Goal: Task Accomplishment & Management: Manage account settings

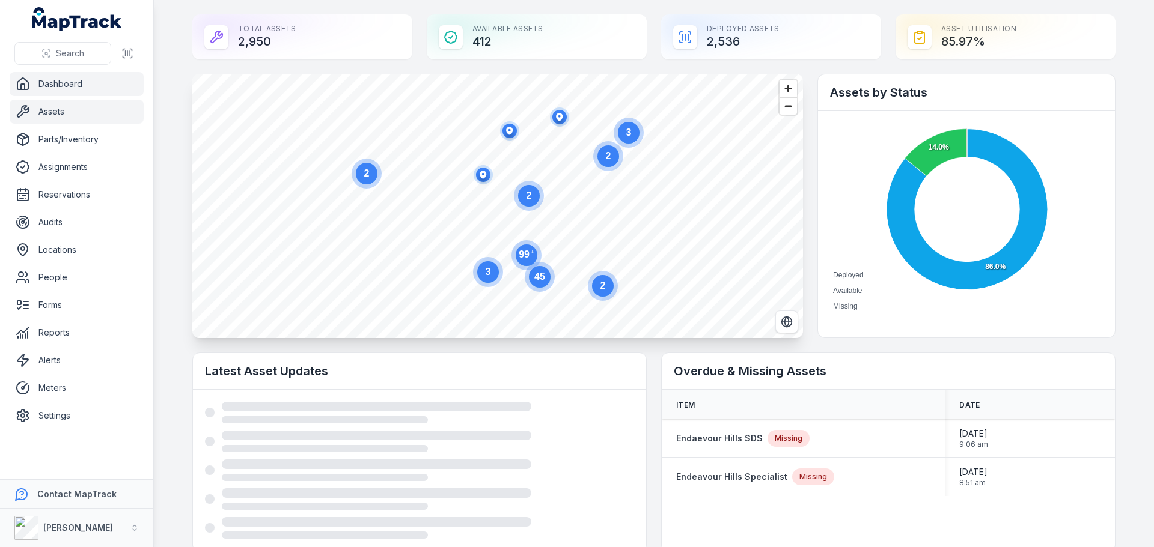
click at [47, 117] on link "Assets" at bounding box center [77, 112] width 134 height 24
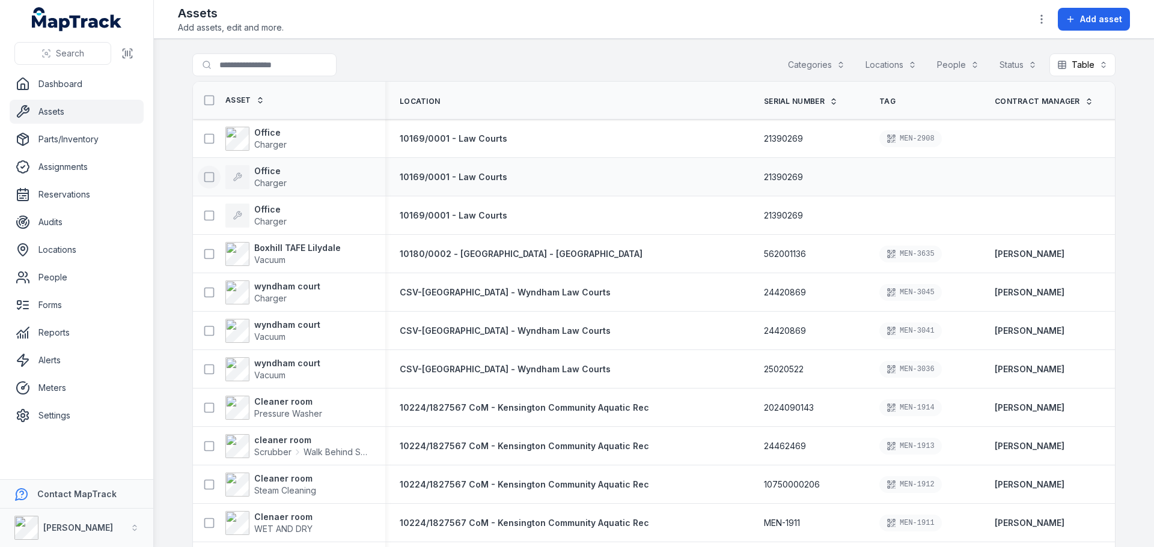
click at [204, 181] on icon at bounding box center [209, 177] width 12 height 12
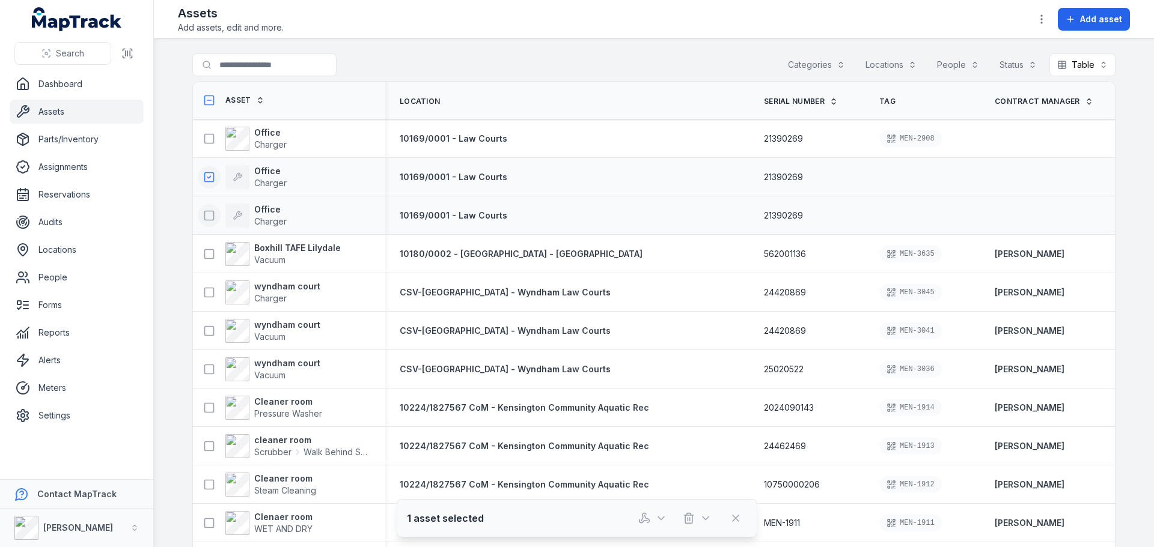
click at [203, 216] on icon at bounding box center [209, 216] width 12 height 12
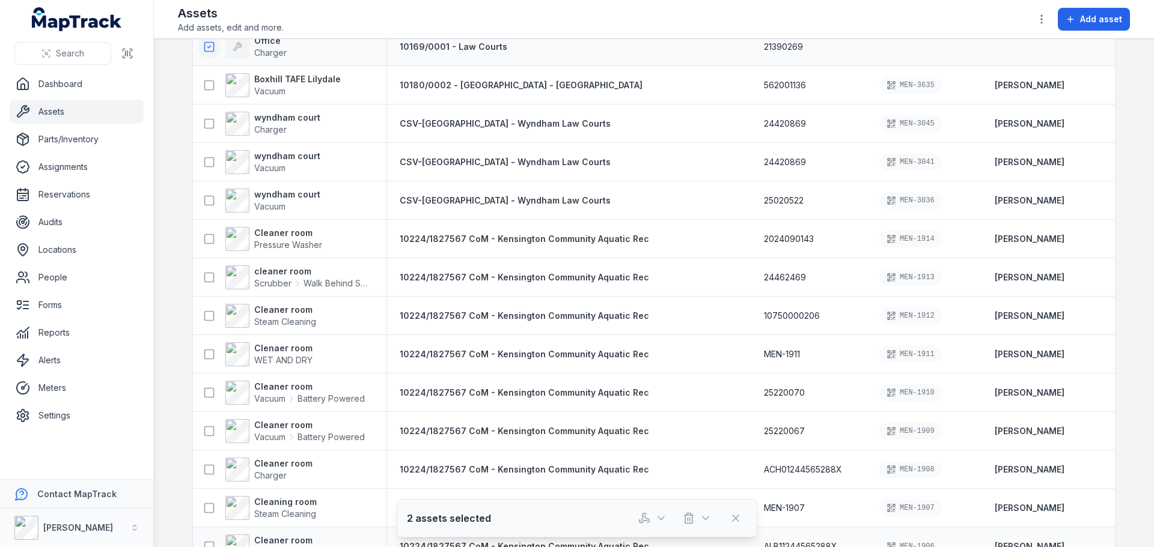
scroll to position [180, 0]
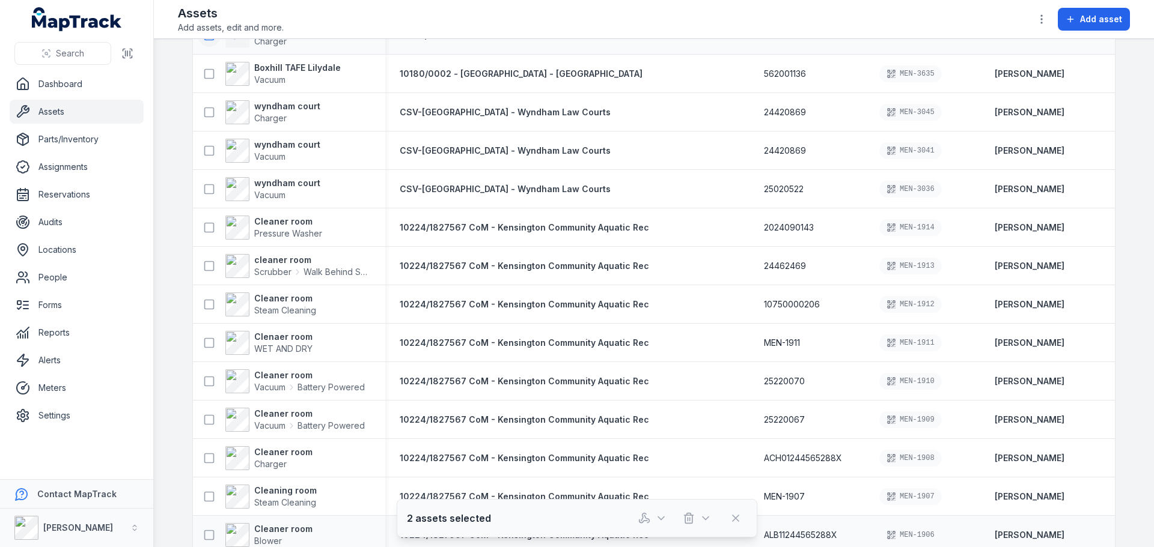
click at [692, 519] on icon "button" at bounding box center [688, 520] width 7 height 8
click at [672, 466] on div "Delete" at bounding box center [697, 465] width 135 height 22
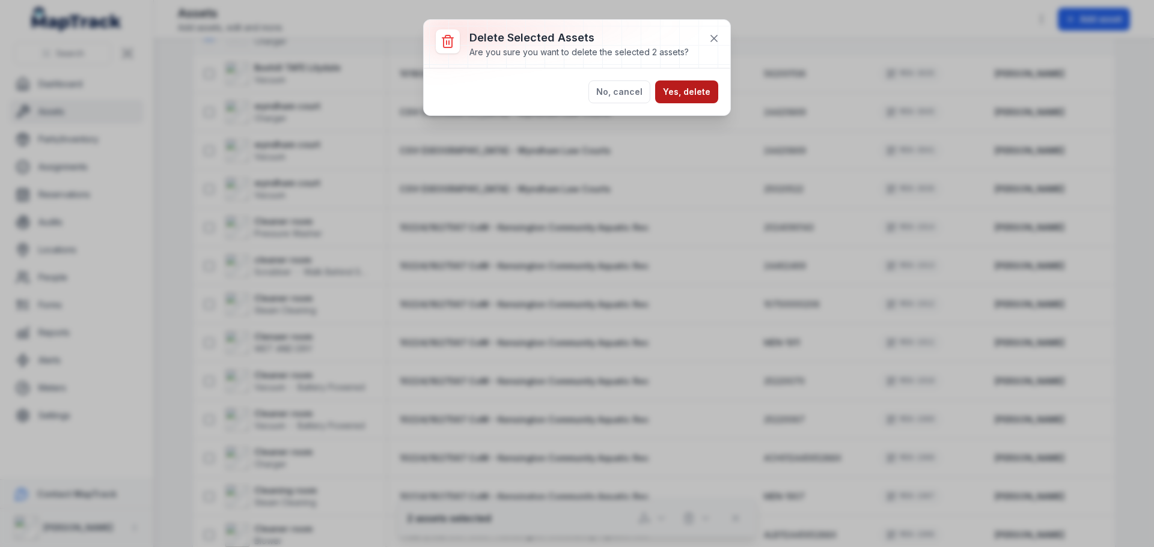
click at [698, 97] on button "Yes, delete" at bounding box center [686, 92] width 63 height 23
